Goal: Task Accomplishment & Management: Use online tool/utility

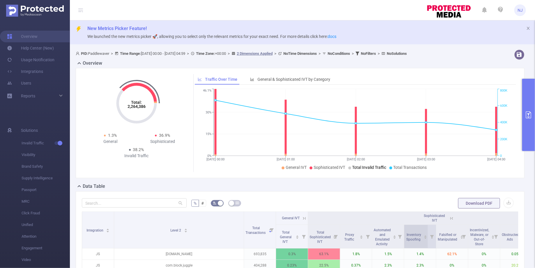
scroll to position [0, 18]
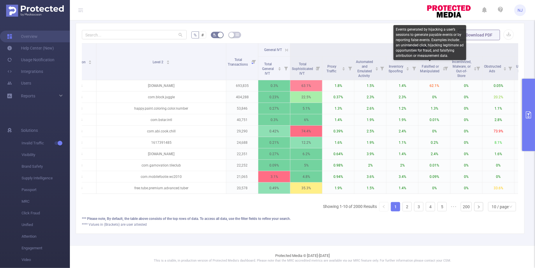
drag, startPoint x: 443, startPoint y: 73, endPoint x: 425, endPoint y: 57, distance: 23.1
click at [425, 57] on body "NJ Overview Help Center (New) Usage Notification Integrations Users Reports Sol…" at bounding box center [267, 134] width 535 height 268
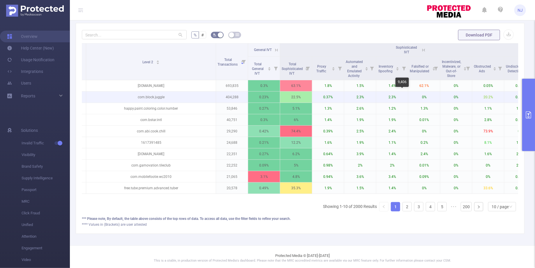
scroll to position [0, 30]
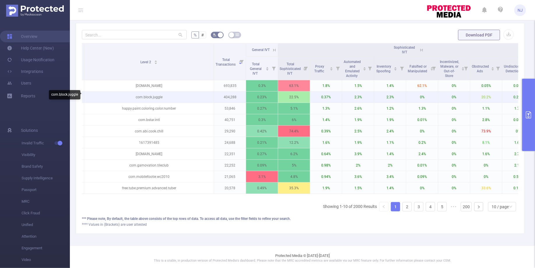
click at [144, 97] on p "com.block.juggle" at bounding box center [149, 97] width 130 height 11
drag, startPoint x: 164, startPoint y: 94, endPoint x: 135, endPoint y: 94, distance: 28.9
click at [135, 94] on p "com.block.juggle" at bounding box center [149, 97] width 130 height 11
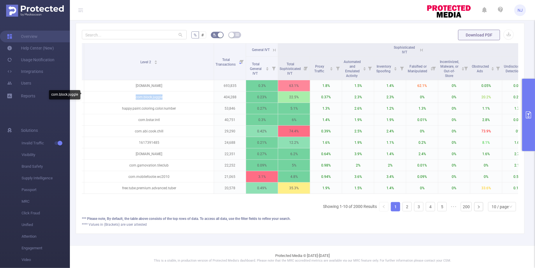
copy p "com.block.juggle"
click at [530, 117] on icon "primary" at bounding box center [528, 114] width 5 height 7
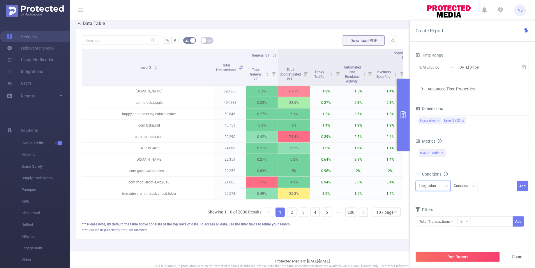
click at [436, 187] on div "Integration" at bounding box center [429, 186] width 21 height 10
click at [479, 119] on div "Integration Level 2 (l2)" at bounding box center [472, 120] width 107 height 10
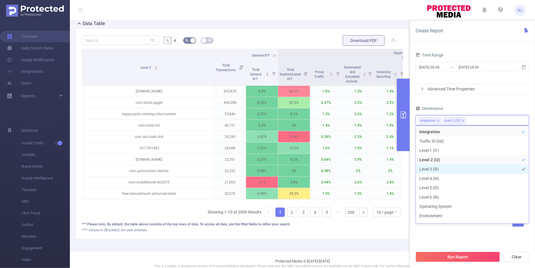
click at [440, 166] on li "Level 3 (l3)" at bounding box center [472, 168] width 113 height 9
click at [380, 241] on div "PID: Paddlewaver > Time Range: [DATE] 00:00 - [DATE] 04:59 > Time Zone: +00:00 …" at bounding box center [245, 65] width 350 height 372
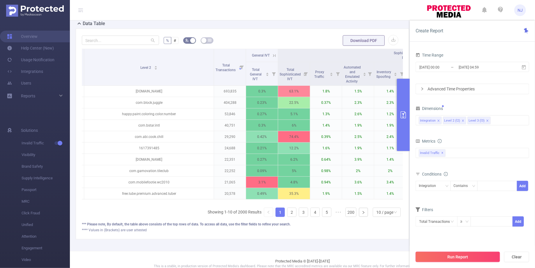
click at [461, 253] on button "Run Report" at bounding box center [458, 257] width 85 height 10
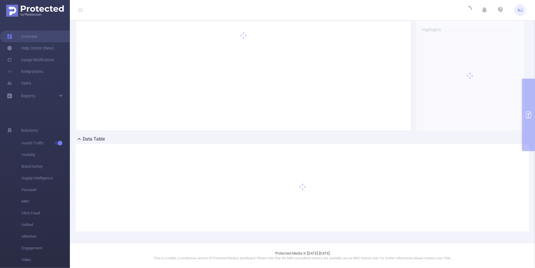
scroll to position [47, 0]
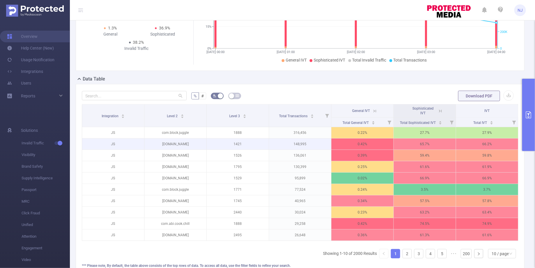
scroll to position [91, 0]
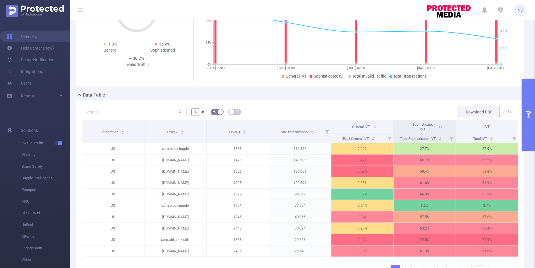
click at [532, 116] on icon "primary" at bounding box center [528, 114] width 7 height 7
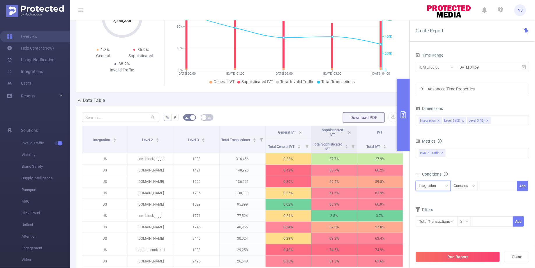
click at [438, 184] on div "Integration" at bounding box center [429, 186] width 21 height 10
click at [428, 215] on li "Level 3 (l3)" at bounding box center [433, 215] width 35 height 9
click at [488, 181] on div at bounding box center [498, 186] width 34 height 10
paste input "2507"
type input "2507"
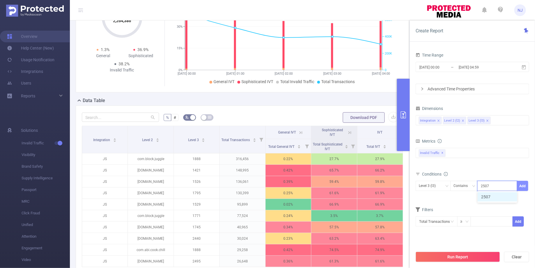
click at [521, 182] on button "Add" at bounding box center [522, 186] width 11 height 10
click at [493, 68] on input "[DATE] 04:59" at bounding box center [481, 67] width 47 height 8
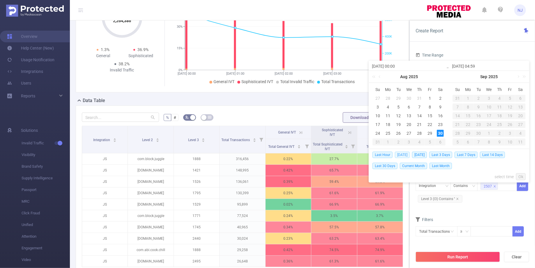
click at [400, 154] on span "[DATE]" at bounding box center [402, 155] width 15 height 6
type input "[DATE] 23:59"
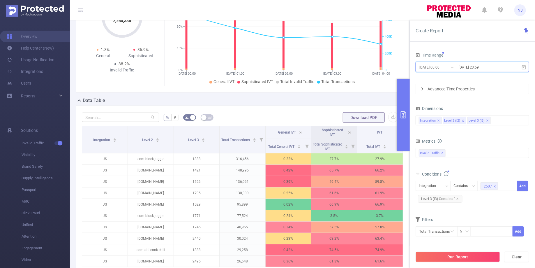
click at [477, 71] on span "[DATE] 00:00 _ [DATE] 23:59" at bounding box center [473, 67] width 114 height 10
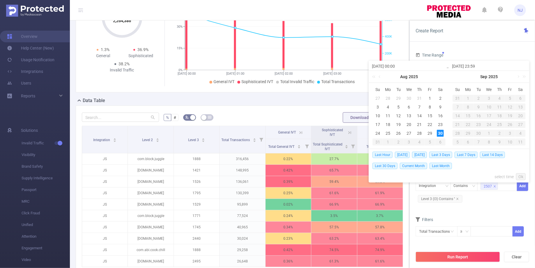
click at [395, 66] on input "[DATE] 00:00" at bounding box center [409, 66] width 74 height 7
type input "[DATE] 1:00"
type input "[DATE] 12:00"
click at [524, 176] on link "Ok" at bounding box center [521, 176] width 10 height 7
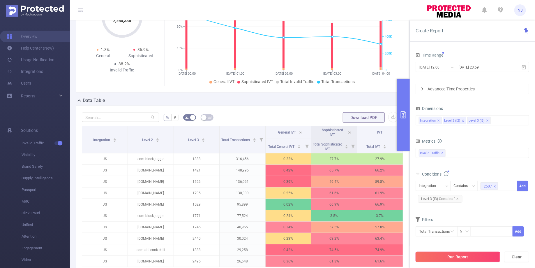
click at [466, 258] on button "Run Report" at bounding box center [458, 257] width 85 height 10
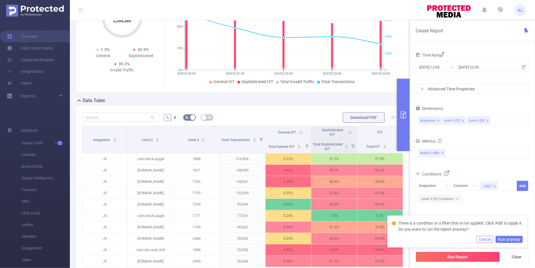
click at [490, 240] on button "Cancel" at bounding box center [485, 239] width 17 height 7
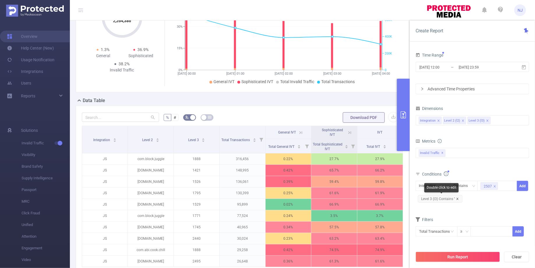
click at [457, 198] on icon "icon: close" at bounding box center [458, 199] width 2 height 2
click at [522, 181] on button "Add" at bounding box center [522, 186] width 11 height 10
click at [461, 255] on button "Run Report" at bounding box center [458, 257] width 85 height 10
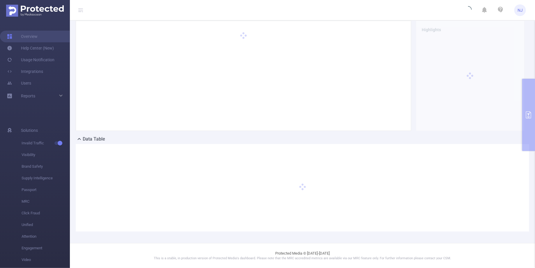
scroll to position [52, 0]
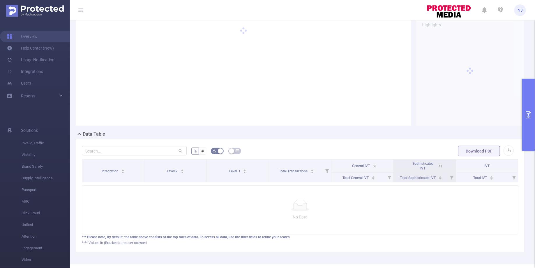
scroll to position [3, 0]
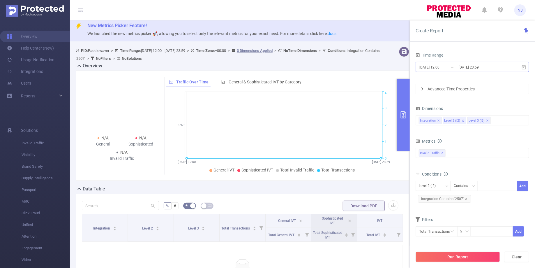
click at [442, 70] on input "[DATE] 12:00" at bounding box center [442, 67] width 47 height 8
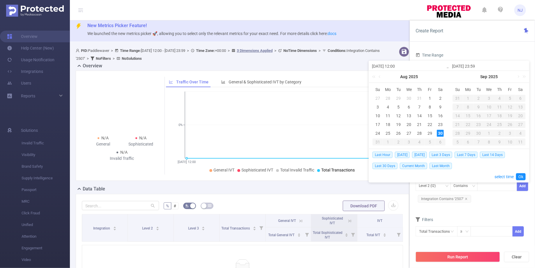
click at [320, 170] on li "Total Transactions" at bounding box center [336, 170] width 38 height 6
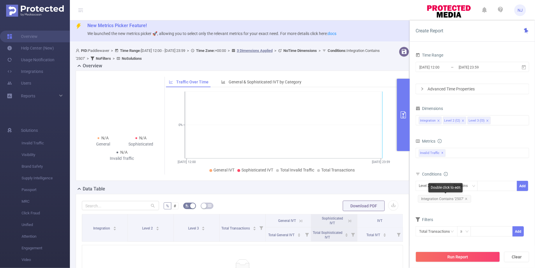
click at [467, 197] on span "Integration Contains '2507'" at bounding box center [444, 199] width 53 height 8
click at [465, 197] on icon "icon: close" at bounding box center [466, 198] width 3 height 3
click at [435, 184] on div "Level 2 (l2)" at bounding box center [429, 186] width 21 height 10
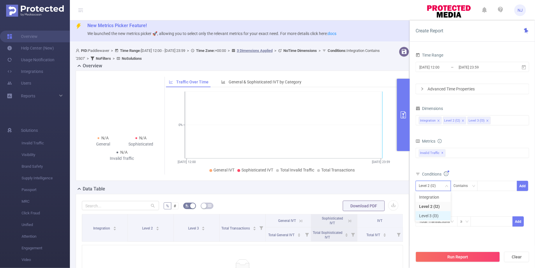
click at [429, 213] on li "Level 3 (l3)" at bounding box center [433, 215] width 35 height 9
click at [493, 185] on div at bounding box center [498, 186] width 34 height 10
paste input "2507"
type input "2507"
click at [490, 197] on li "2507" at bounding box center [498, 196] width 40 height 9
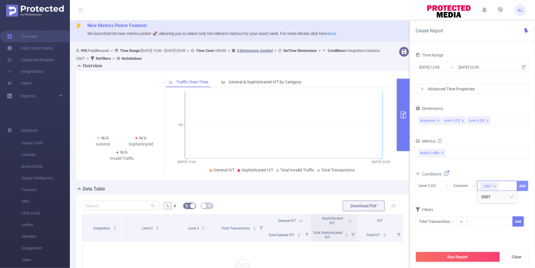
click at [526, 186] on button "Add" at bounding box center [522, 186] width 11 height 10
click at [461, 257] on button "Run Report" at bounding box center [458, 257] width 85 height 10
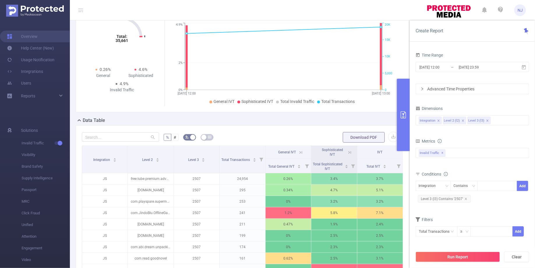
scroll to position [133, 0]
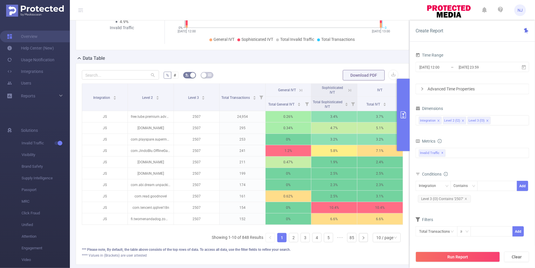
click at [404, 116] on icon "primary" at bounding box center [403, 114] width 7 height 7
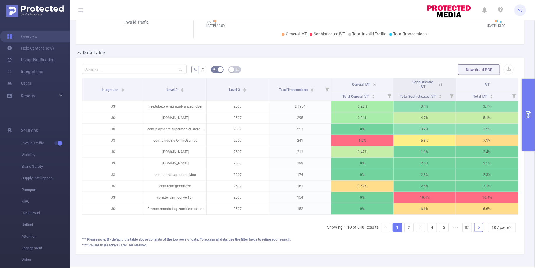
click at [482, 226] on link at bounding box center [479, 227] width 9 height 9
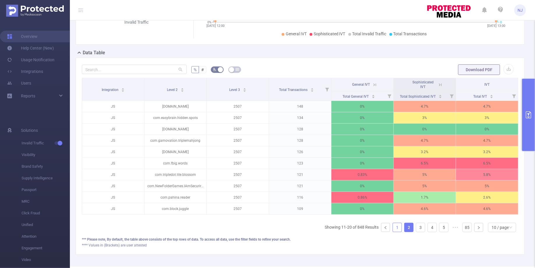
click at [398, 224] on link "1" at bounding box center [397, 227] width 9 height 9
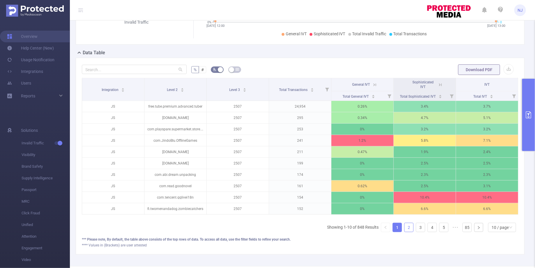
click at [406, 224] on link "2" at bounding box center [409, 227] width 9 height 9
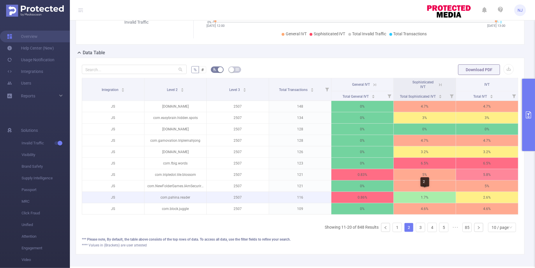
scroll to position [0, 1]
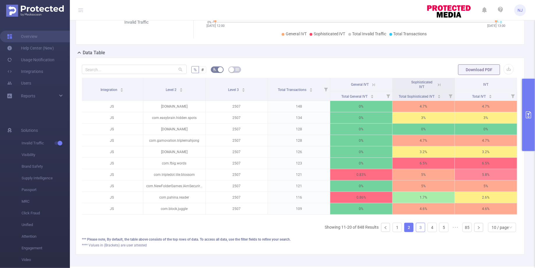
click at [419, 229] on link "3" at bounding box center [420, 227] width 9 height 9
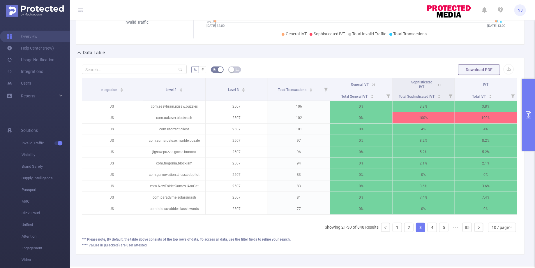
click at [419, 229] on link "3" at bounding box center [420, 227] width 9 height 9
click at [408, 225] on link "2" at bounding box center [409, 227] width 9 height 9
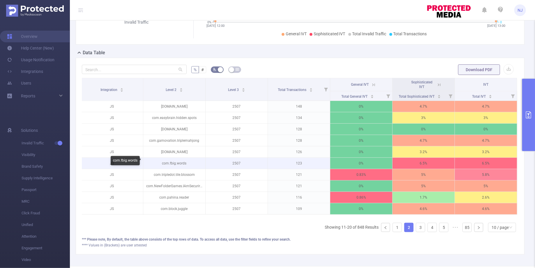
click at [192, 164] on p "com.fbig.words" at bounding box center [174, 163] width 62 height 11
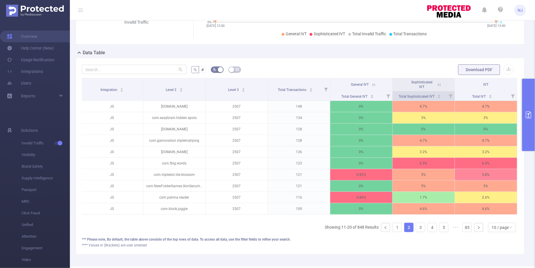
click at [451, 95] on icon at bounding box center [451, 96] width 4 height 4
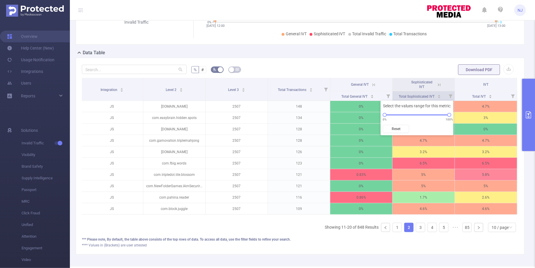
click at [451, 95] on icon at bounding box center [451, 96] width 4 height 4
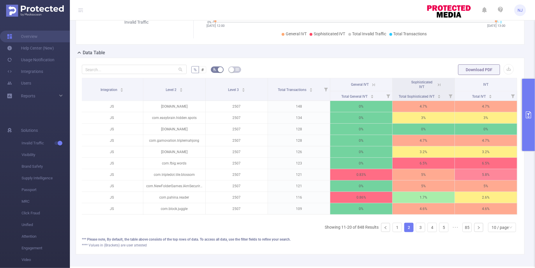
click at [440, 86] on icon at bounding box center [439, 84] width 5 height 5
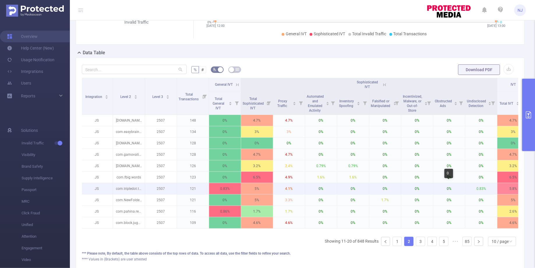
scroll to position [0, 13]
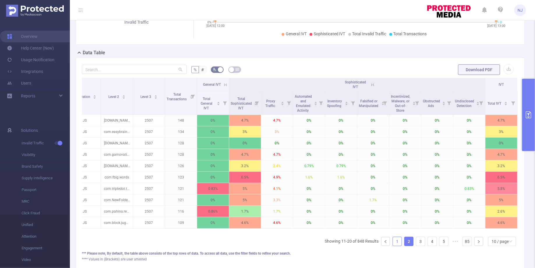
click at [400, 238] on link "1" at bounding box center [397, 241] width 9 height 9
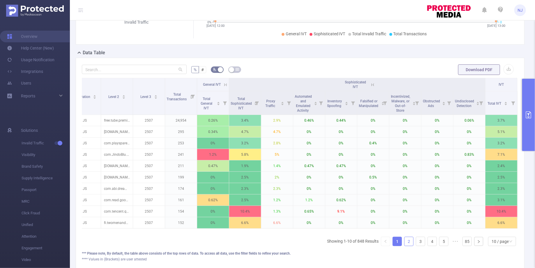
click at [410, 238] on link "2" at bounding box center [409, 241] width 9 height 9
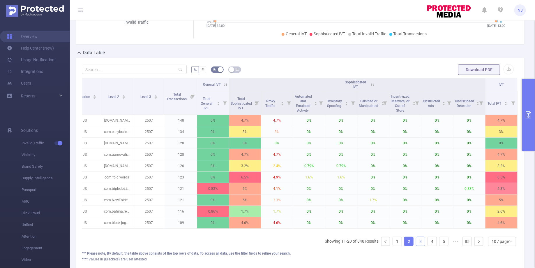
click at [419, 238] on link "3" at bounding box center [420, 241] width 9 height 9
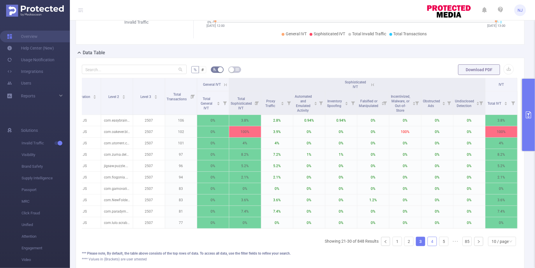
click at [432, 240] on link "4" at bounding box center [432, 241] width 9 height 9
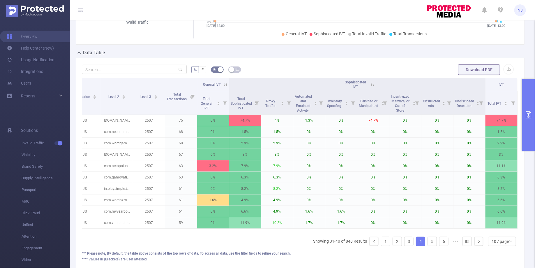
click at [439, 240] on ul "Showing 31-40 of 848 Results 1 2 3 4 5 6 ••• 85 10 / page" at bounding box center [415, 241] width 205 height 9
click at [387, 238] on link "1" at bounding box center [385, 241] width 9 height 9
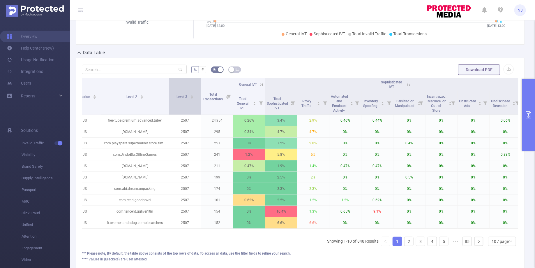
drag, startPoint x: 132, startPoint y: 101, endPoint x: 179, endPoint y: 103, distance: 47.0
click at [170, 103] on span at bounding box center [169, 96] width 3 height 36
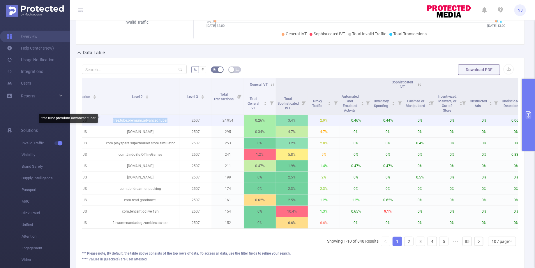
drag, startPoint x: 173, startPoint y: 121, endPoint x: 112, endPoint y: 120, distance: 61.2
click at [112, 120] on p "free.tube.premium.advanced.tuber" at bounding box center [140, 120] width 79 height 11
copy p "free.tube.premium.advanced.tuber"
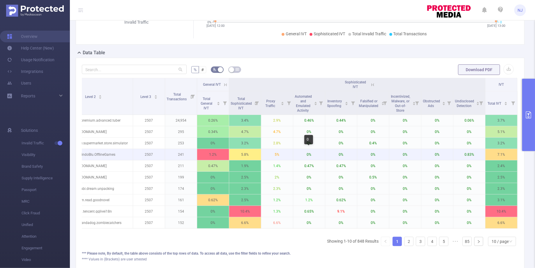
scroll to position [0, 0]
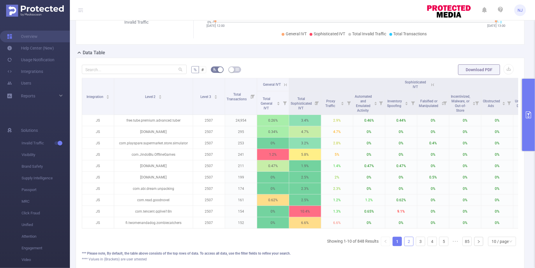
click at [411, 239] on link "2" at bounding box center [409, 241] width 9 height 9
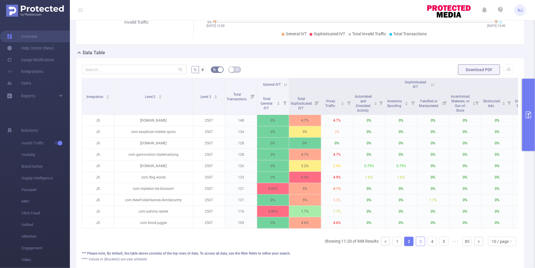
click at [425, 239] on link "3" at bounding box center [420, 241] width 9 height 9
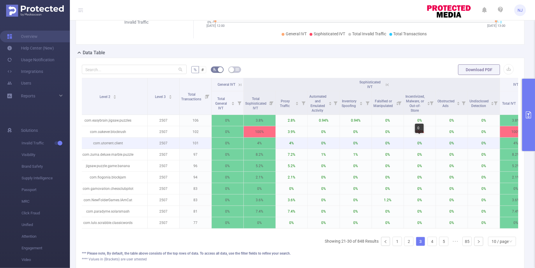
scroll to position [0, 60]
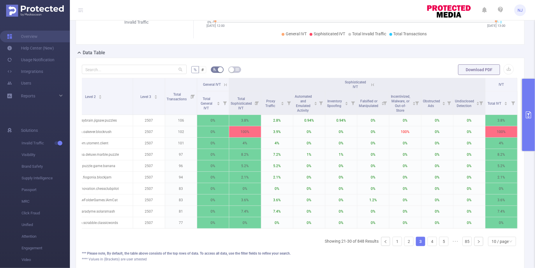
click at [219, 80] on th "General IVT" at bounding box center [213, 84] width 32 height 13
click at [220, 82] on span "General IVT" at bounding box center [212, 84] width 18 height 4
click at [225, 84] on icon at bounding box center [225, 84] width 3 height 3
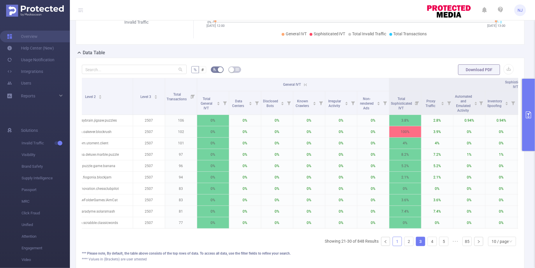
click at [399, 242] on link "1" at bounding box center [397, 241] width 9 height 9
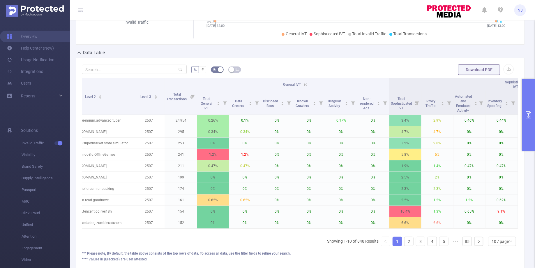
click at [527, 94] on button "primary" at bounding box center [529, 115] width 13 height 72
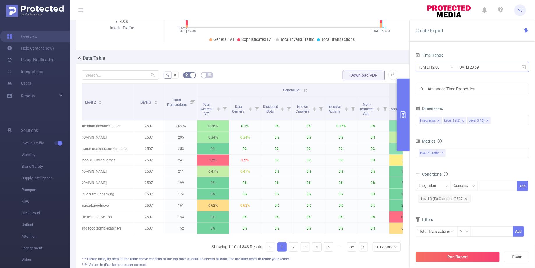
click at [447, 68] on input "[DATE] 12:00" at bounding box center [442, 67] width 47 height 8
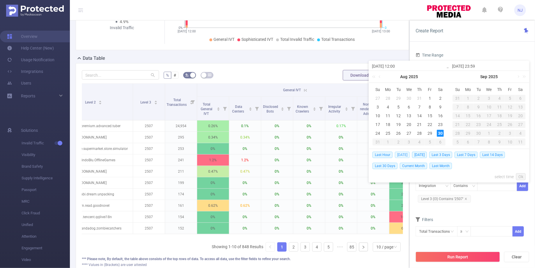
click at [400, 154] on span "[DATE]" at bounding box center [402, 155] width 15 height 6
type input "[DATE] 00:00"
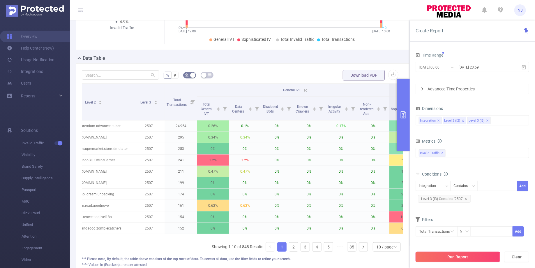
click at [474, 258] on button "Run Report" at bounding box center [458, 257] width 85 height 10
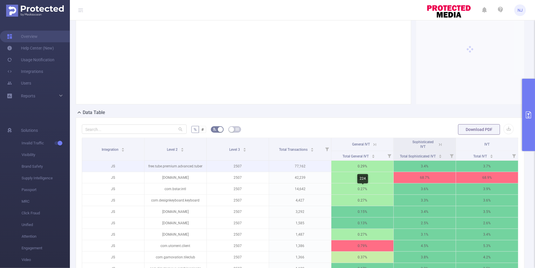
scroll to position [74, 0]
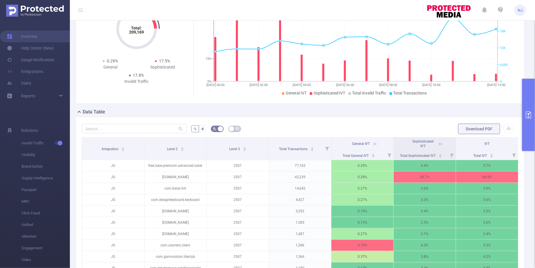
click at [377, 144] on icon at bounding box center [375, 144] width 3 height 3
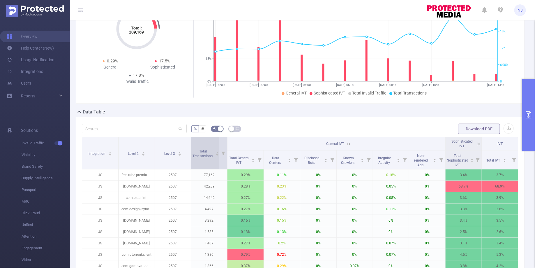
click at [211, 153] on span "Total Transactions" at bounding box center [203, 153] width 21 height 9
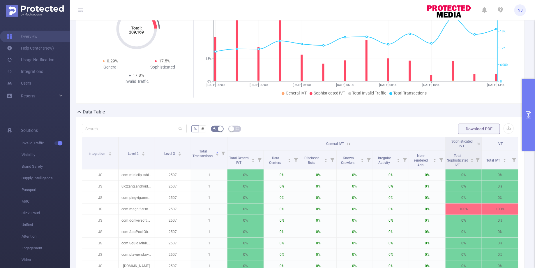
click at [533, 133] on button "primary" at bounding box center [529, 115] width 13 height 72
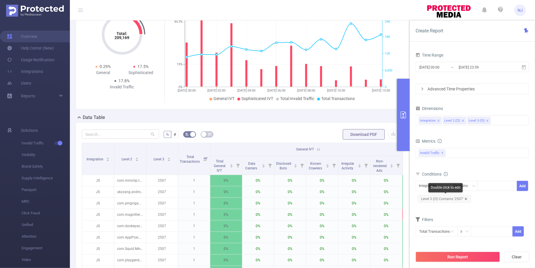
click at [465, 197] on icon "icon: close" at bounding box center [466, 198] width 3 height 3
click at [467, 259] on button "Run Report" at bounding box center [458, 257] width 85 height 10
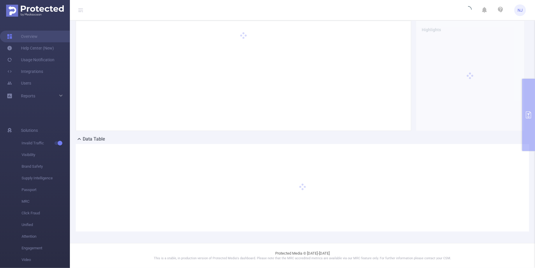
scroll to position [47, 0]
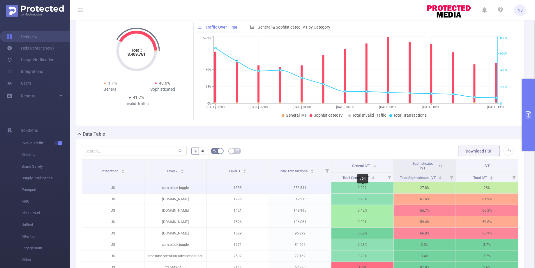
scroll to position [55, 0]
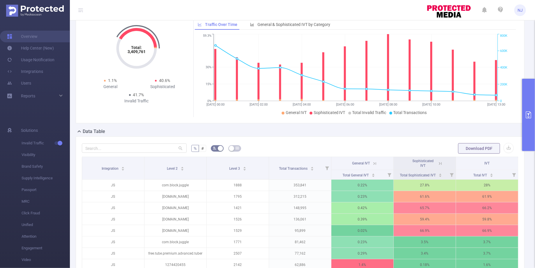
click at [530, 114] on icon "primary" at bounding box center [528, 114] width 7 height 7
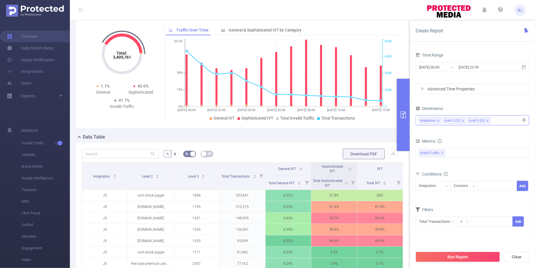
click at [487, 119] on icon "icon: close" at bounding box center [487, 120] width 3 height 3
click at [453, 256] on button "Run Report" at bounding box center [458, 257] width 85 height 10
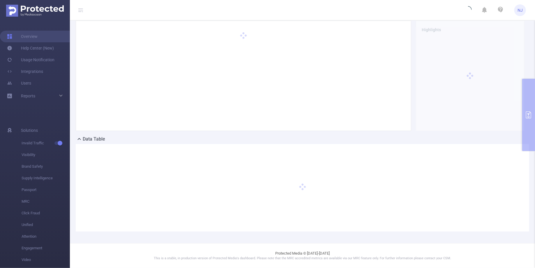
scroll to position [47, 0]
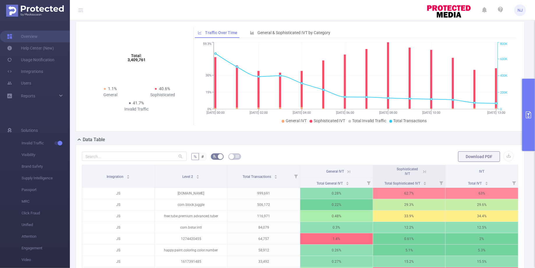
click at [350, 170] on icon at bounding box center [349, 171] width 3 height 3
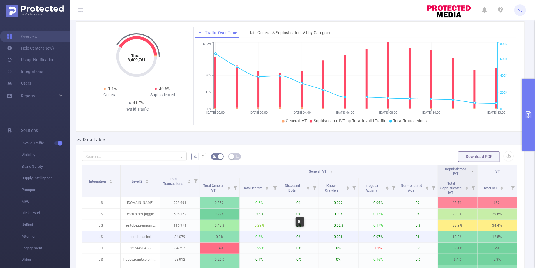
scroll to position [129, 0]
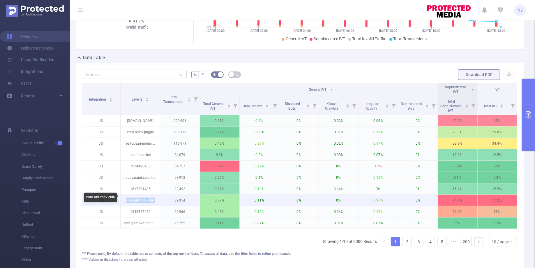
drag, startPoint x: 158, startPoint y: 198, endPoint x: 124, endPoint y: 198, distance: 33.8
click at [124, 198] on p "com.abi.cook.chill" at bounding box center [140, 200] width 39 height 11
copy p "com.abi.cook.chill"
